Goal: Task Accomplishment & Management: Manage account settings

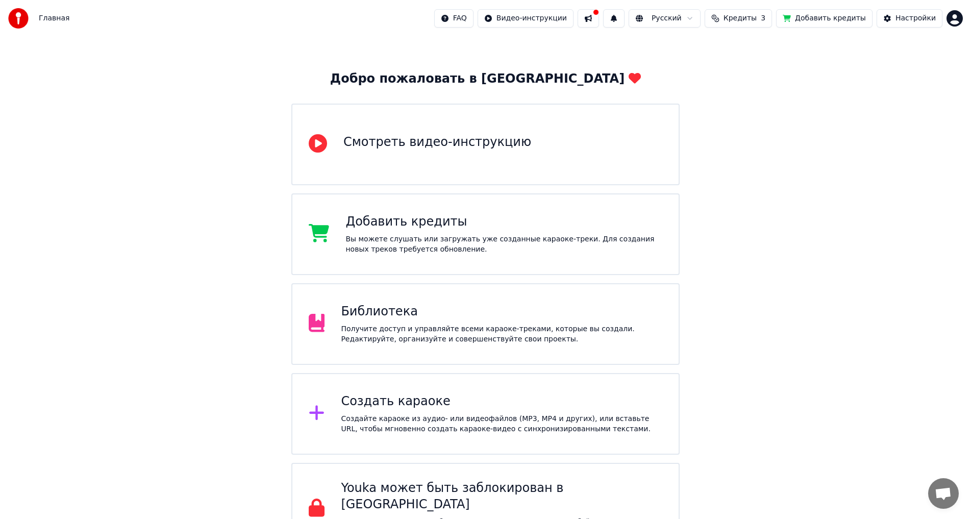
scroll to position [53, 0]
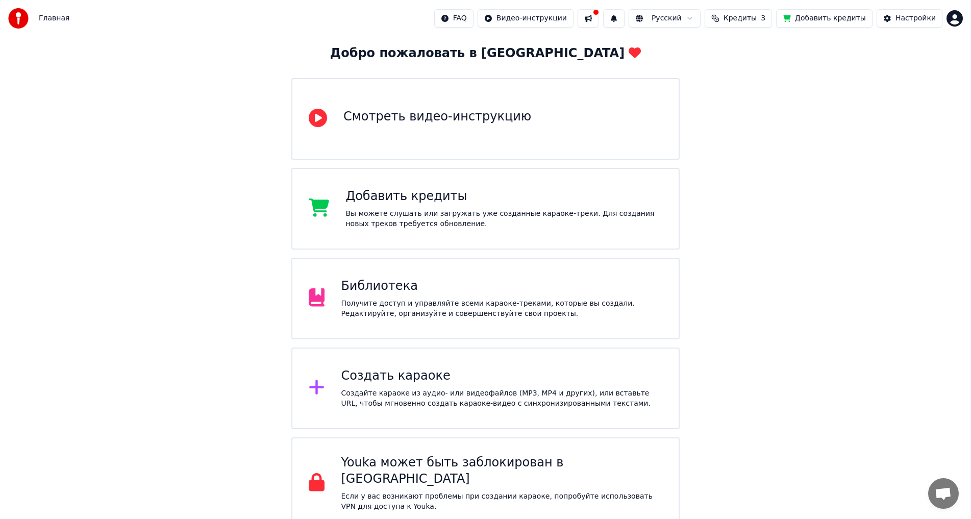
click at [443, 374] on div "Создать караоке" at bounding box center [501, 376] width 321 height 16
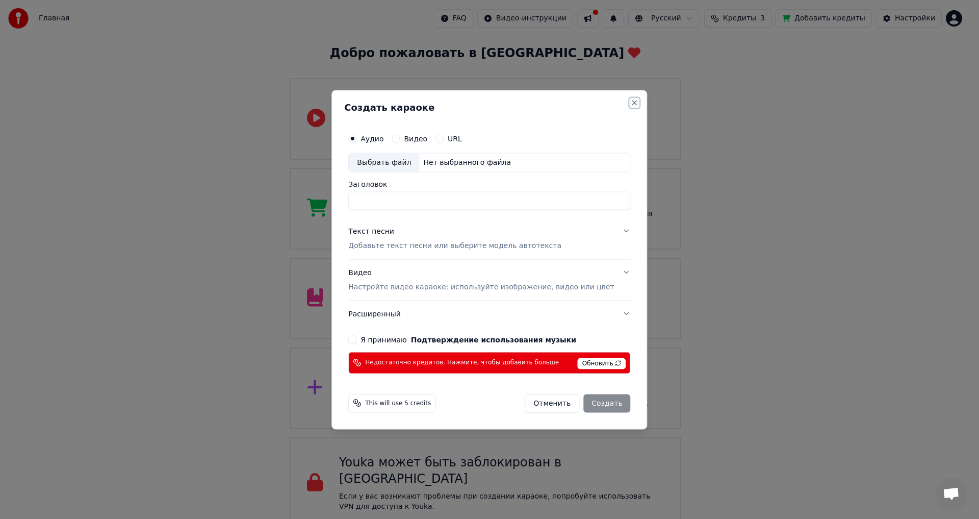
click at [631, 105] on button "Close" at bounding box center [635, 102] width 8 height 8
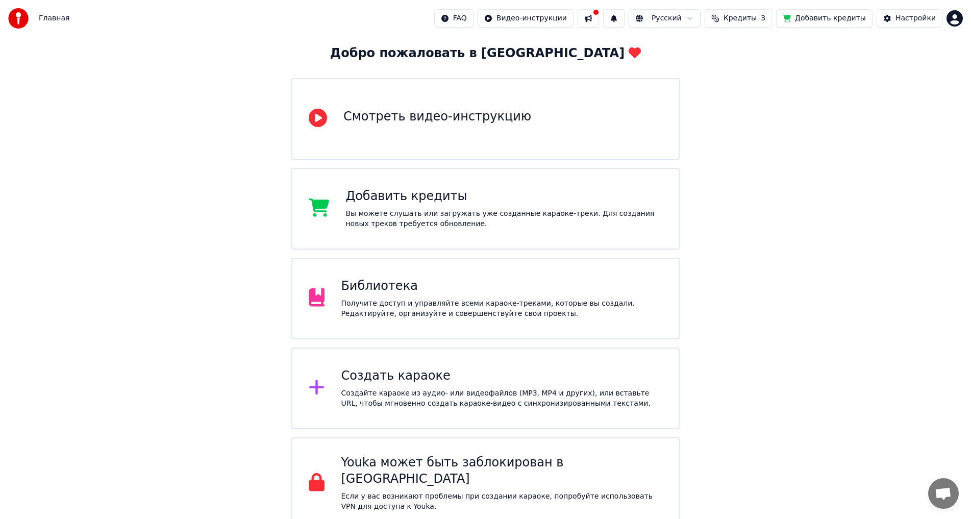
click at [599, 16] on button at bounding box center [587, 18] width 21 height 18
click at [854, 111] on div "Добро пожаловать в Youka Смотреть видео-инструкцию Добавить кредиты Вы можете с…" at bounding box center [485, 256] width 971 height 545
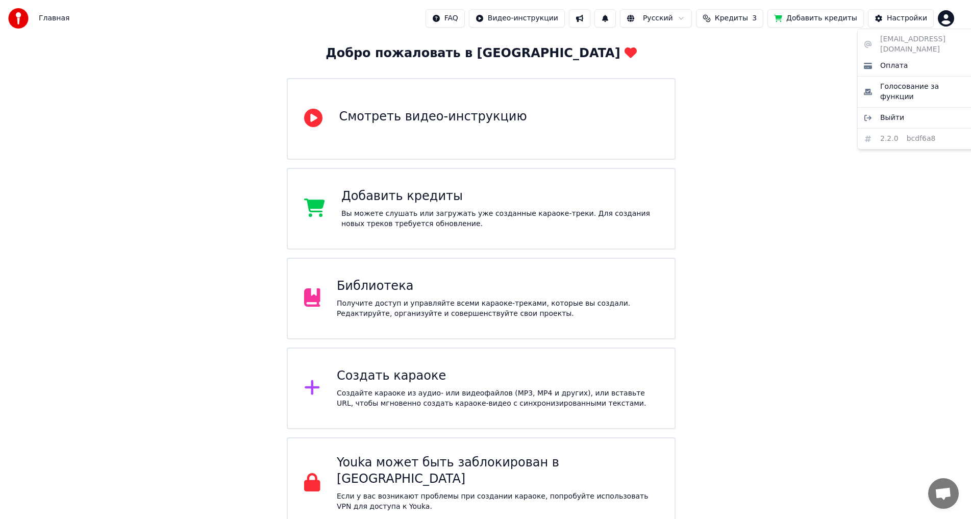
click at [953, 19] on html "Главная FAQ Видео-инструкции Русский Кредиты 3 Добавить кредиты Настройки Добро…" at bounding box center [485, 237] width 971 height 581
click at [877, 205] on html "Главная FAQ Видео-инструкции Русский Кредиты 3 Добавить кредиты Настройки Добро…" at bounding box center [489, 237] width 979 height 581
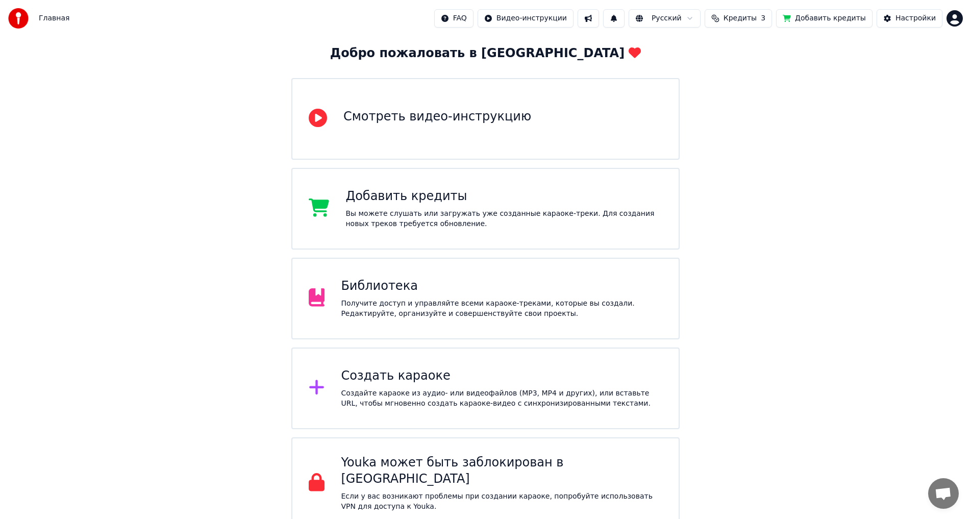
click at [374, 287] on div "Библиотека" at bounding box center [501, 286] width 321 height 16
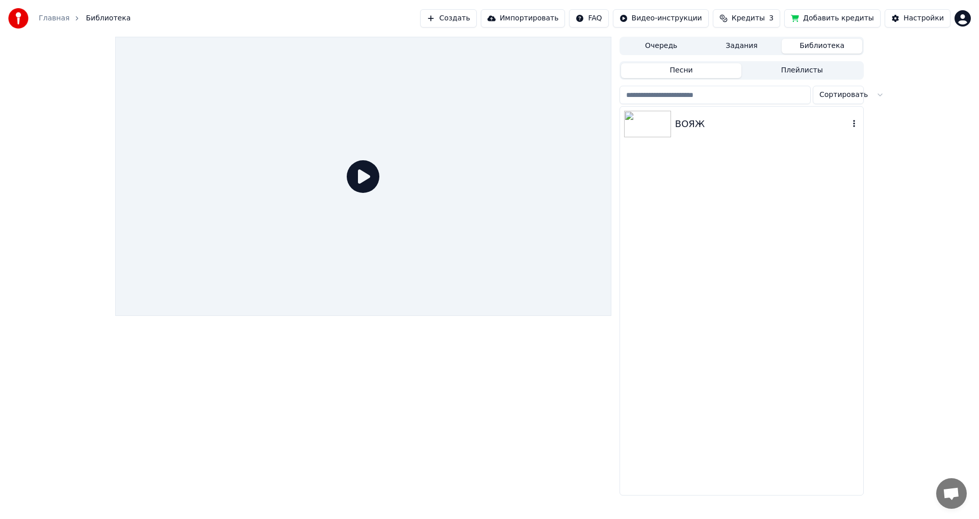
click at [690, 124] on div "ВОЯЖ" at bounding box center [762, 124] width 174 height 14
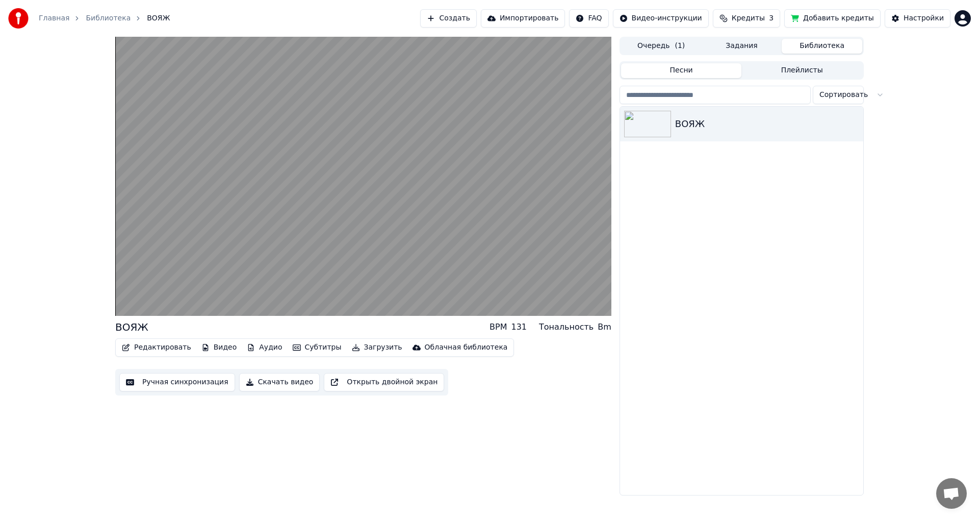
click at [150, 348] on button "Редактировать" at bounding box center [157, 347] width 78 height 14
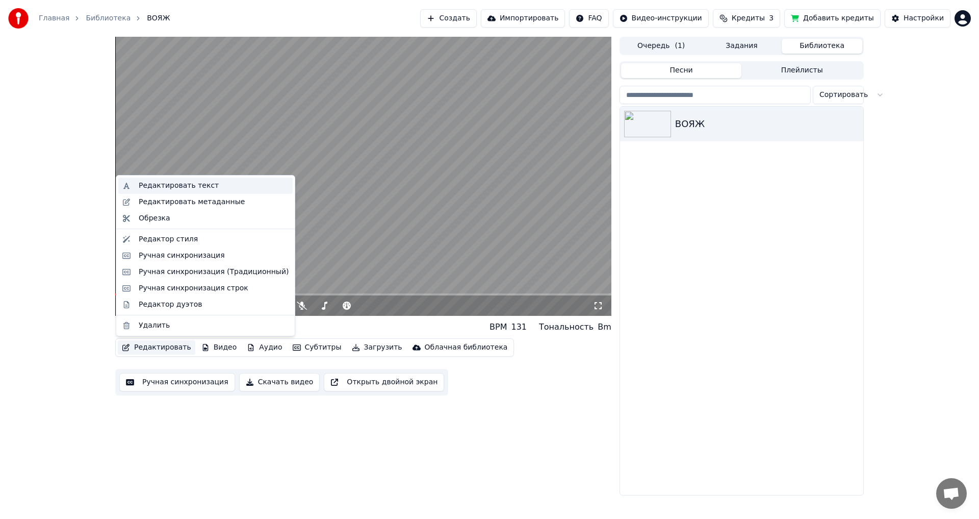
click at [176, 181] on div "Редактировать текст" at bounding box center [179, 186] width 80 height 10
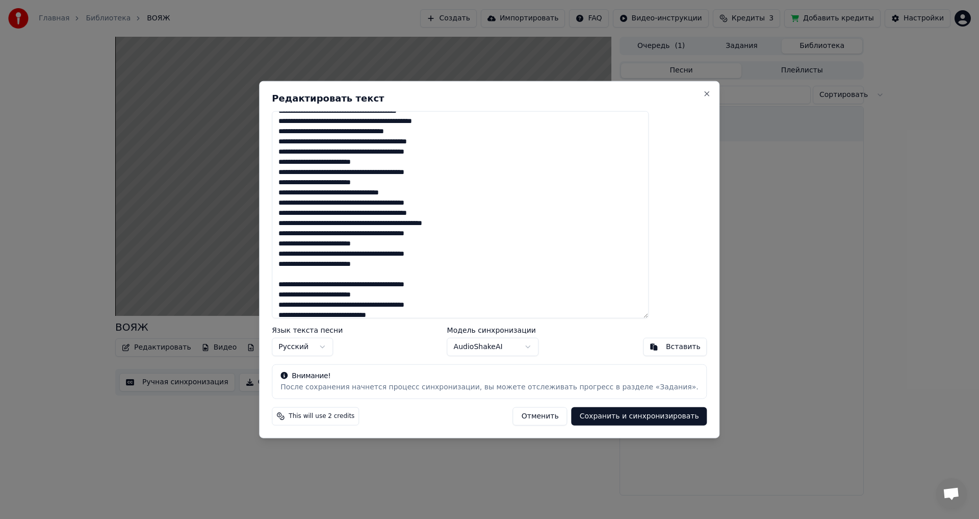
scroll to position [26, 0]
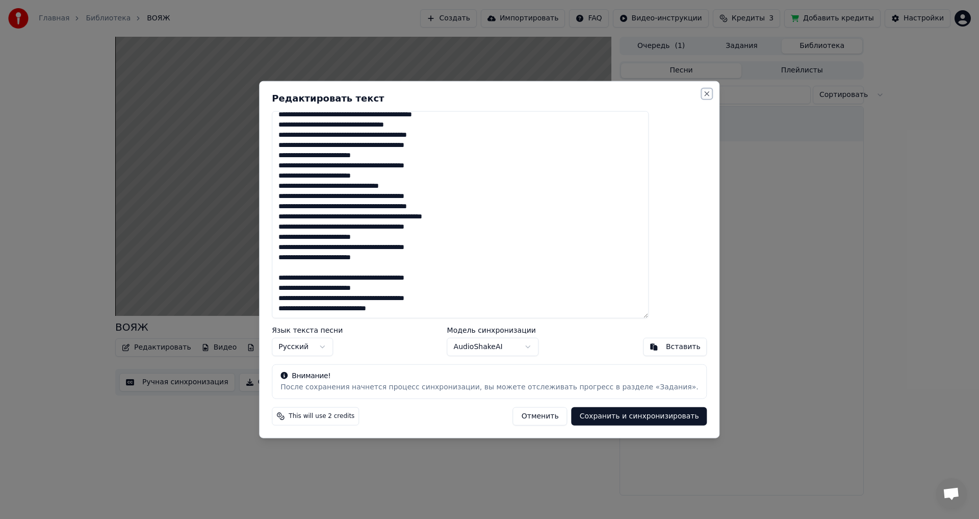
click at [703, 93] on button "Close" at bounding box center [707, 93] width 8 height 8
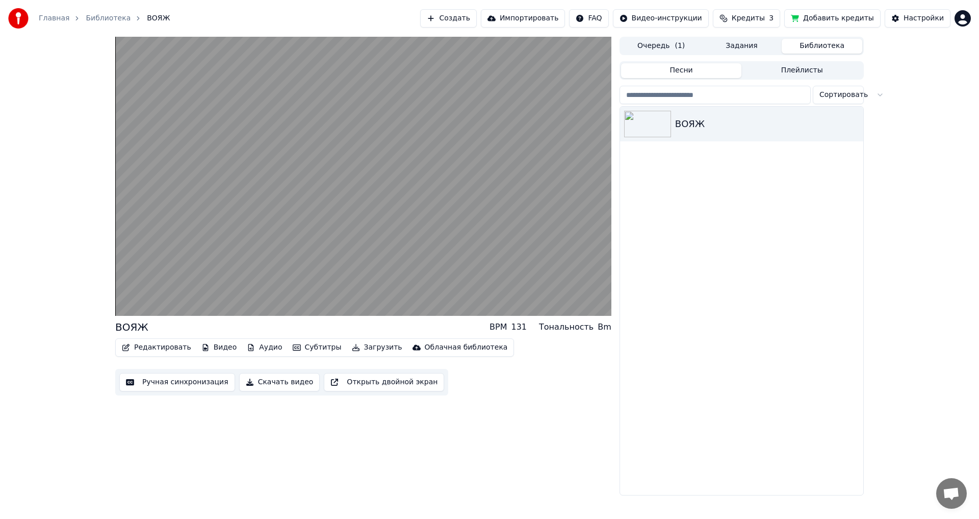
click at [176, 350] on button "Редактировать" at bounding box center [157, 347] width 78 height 14
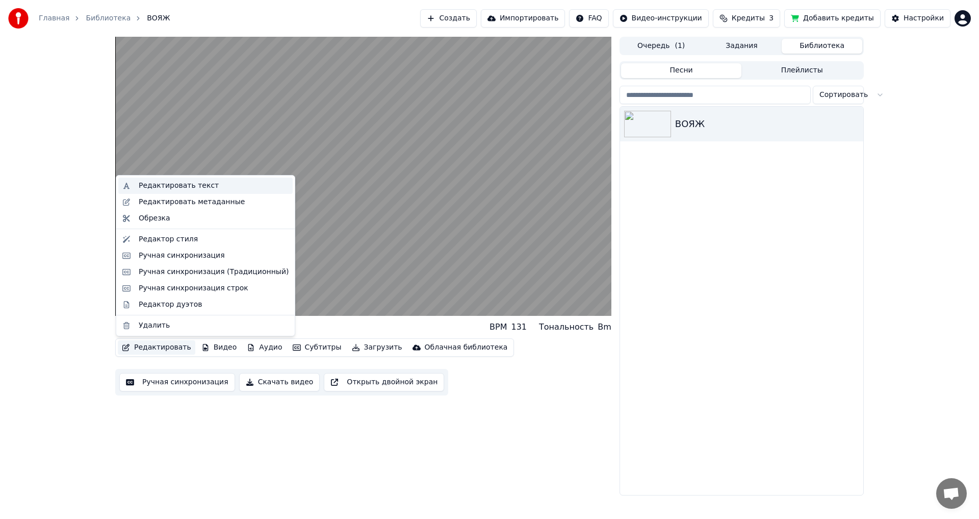
click at [205, 187] on div "Редактировать текст" at bounding box center [179, 186] width 80 height 10
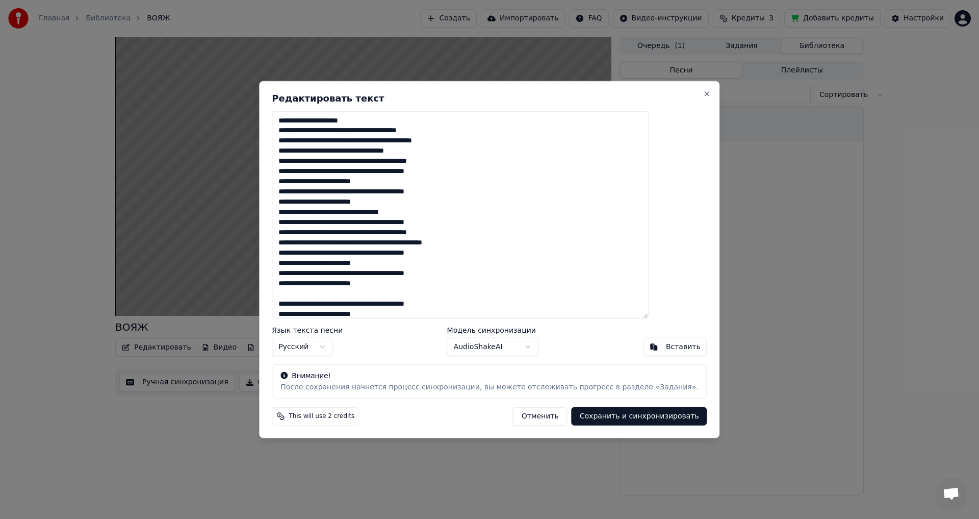
drag, startPoint x: 517, startPoint y: 93, endPoint x: 591, endPoint y: 90, distance: 74.0
click at [597, 90] on div "**********" at bounding box center [489, 260] width 461 height 358
click at [703, 95] on button "Close" at bounding box center [707, 93] width 8 height 8
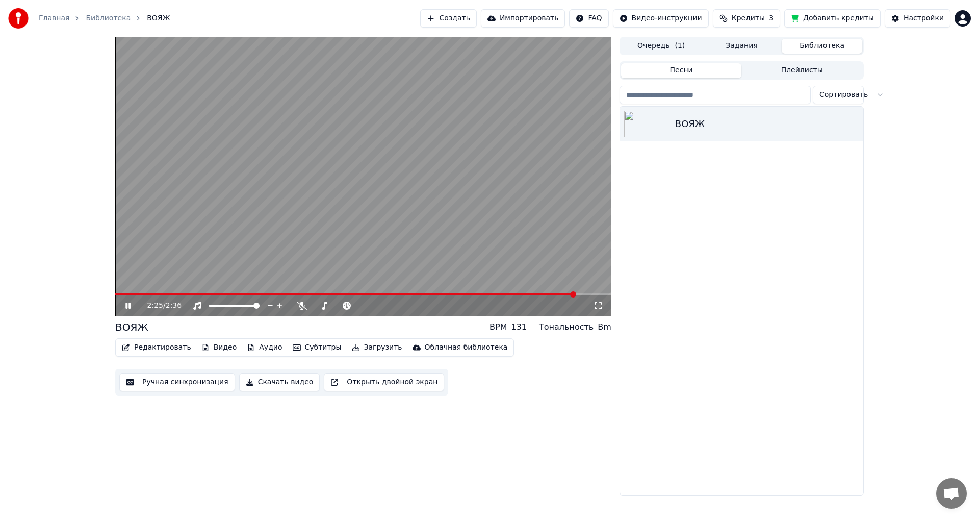
click at [129, 308] on icon at bounding box center [135, 305] width 24 height 8
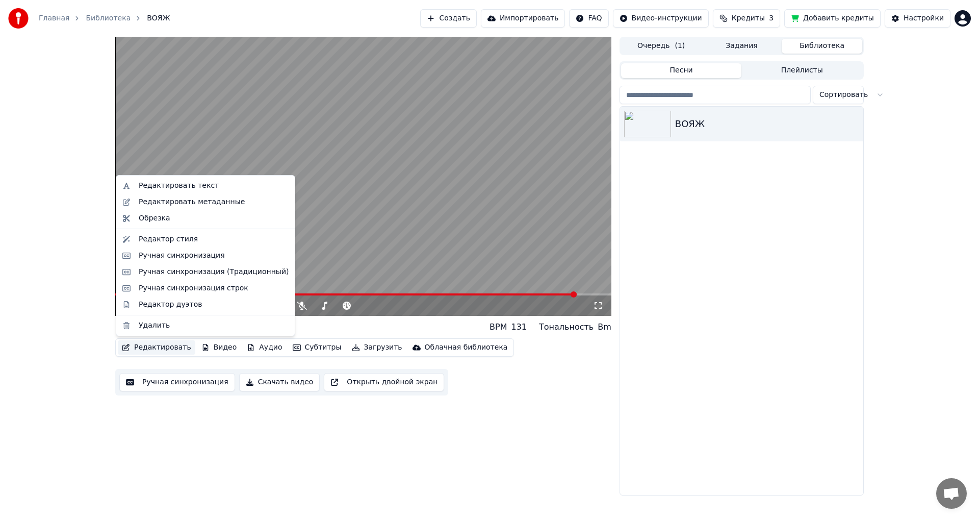
click at [164, 348] on button "Редактировать" at bounding box center [157, 347] width 78 height 14
click at [165, 183] on div "Редактировать текст" at bounding box center [179, 186] width 80 height 10
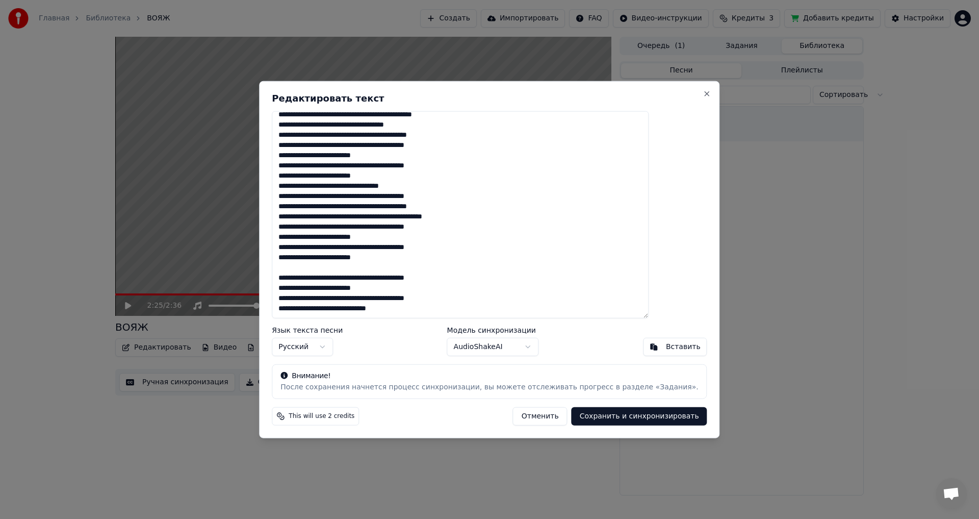
click at [364, 268] on textarea "**********" at bounding box center [460, 215] width 377 height 208
type textarea "**********"
click at [596, 416] on button "Сохранить и синхронизировать" at bounding box center [640, 416] width 136 height 18
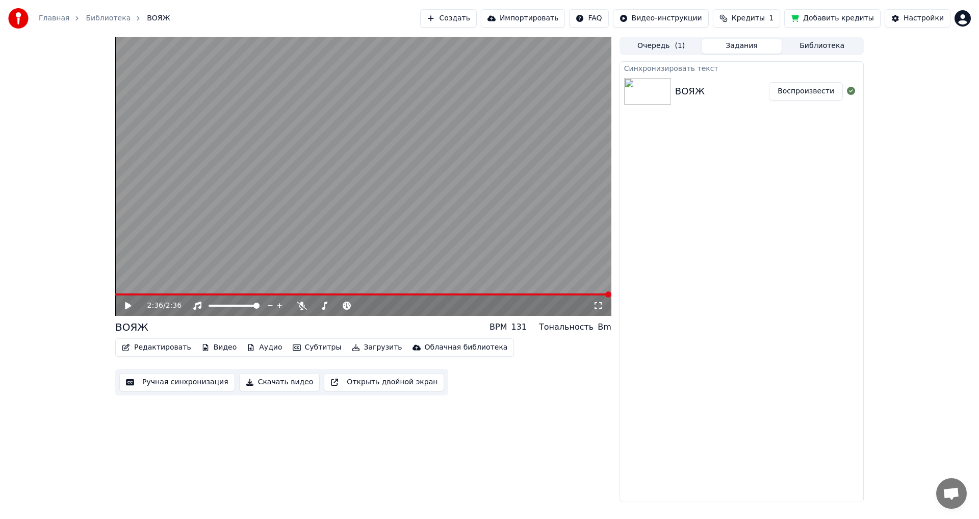
click at [813, 94] on button "Воспроизвести" at bounding box center [806, 91] width 74 height 18
click at [346, 293] on span at bounding box center [363, 294] width 496 height 2
click at [434, 294] on span at bounding box center [363, 294] width 496 height 2
click at [450, 295] on span at bounding box center [363, 294] width 496 height 2
click at [964, 16] on html "Главная Библиотека ВОЯЖ Создать Импортировать FAQ Видео-инструкции Кредиты 1 До…" at bounding box center [489, 259] width 979 height 519
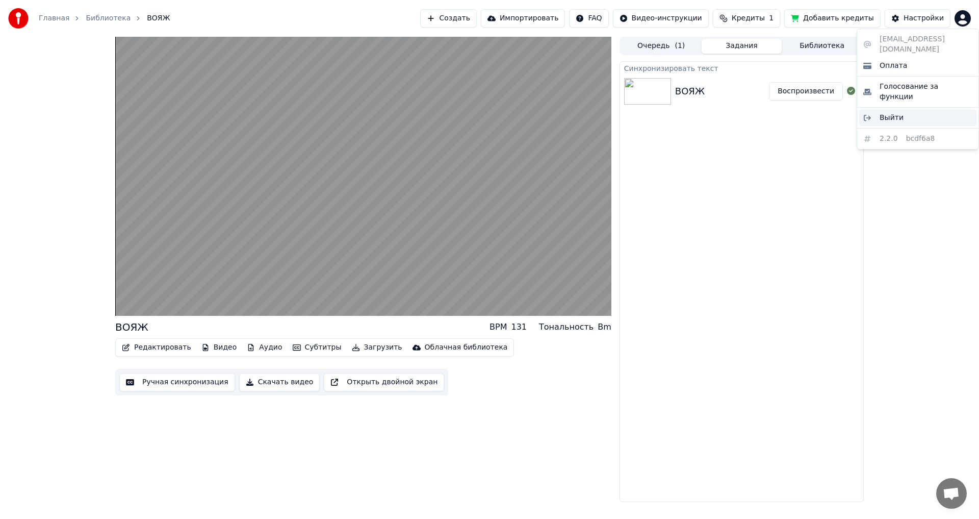
click at [882, 113] on span "Выйти" at bounding box center [892, 118] width 24 height 10
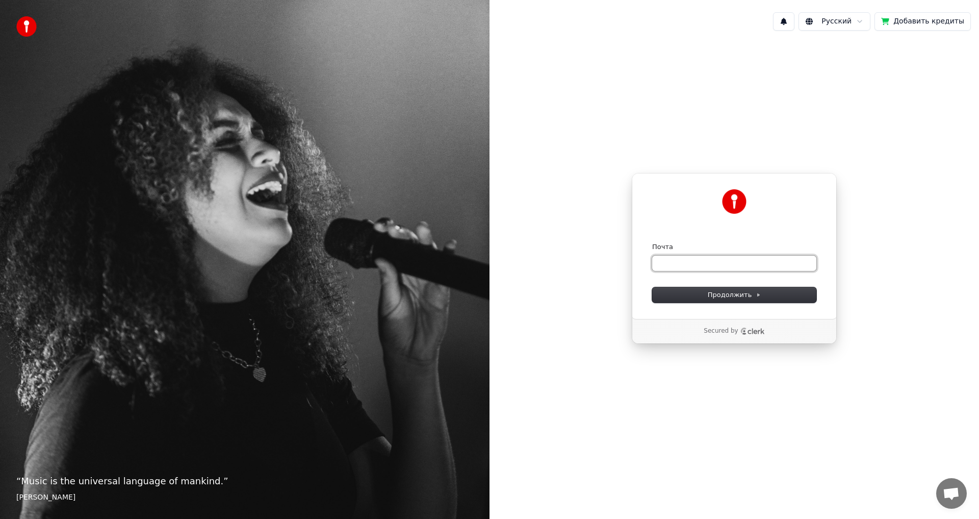
click at [710, 264] on input "Почта" at bounding box center [734, 263] width 164 height 15
click at [714, 268] on input "Почта" at bounding box center [734, 263] width 164 height 15
click at [674, 261] on input "Почта" at bounding box center [734, 263] width 164 height 15
click at [722, 298] on span "Продолжить" at bounding box center [735, 294] width 54 height 9
type input "**********"
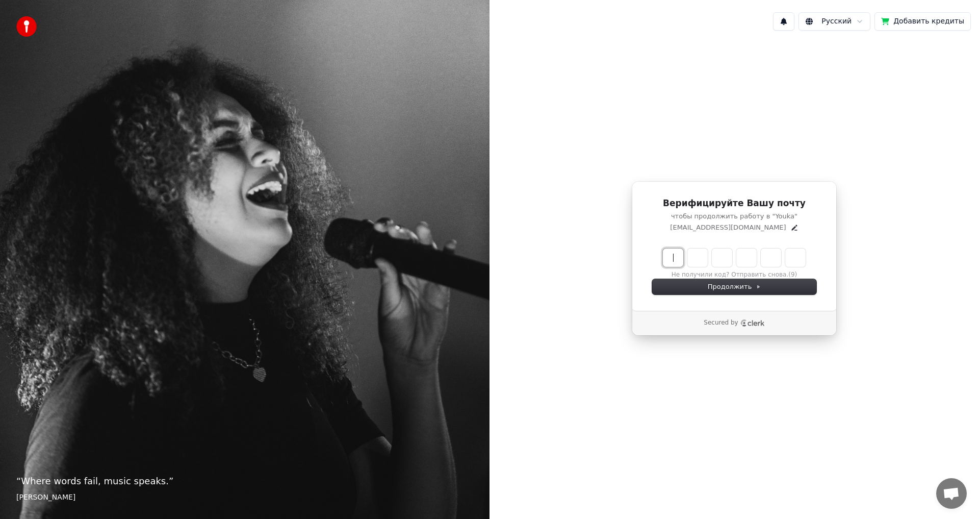
click at [676, 257] on input "Enter verification code" at bounding box center [744, 257] width 163 height 18
type input "******"
